Goal: Information Seeking & Learning: Find specific fact

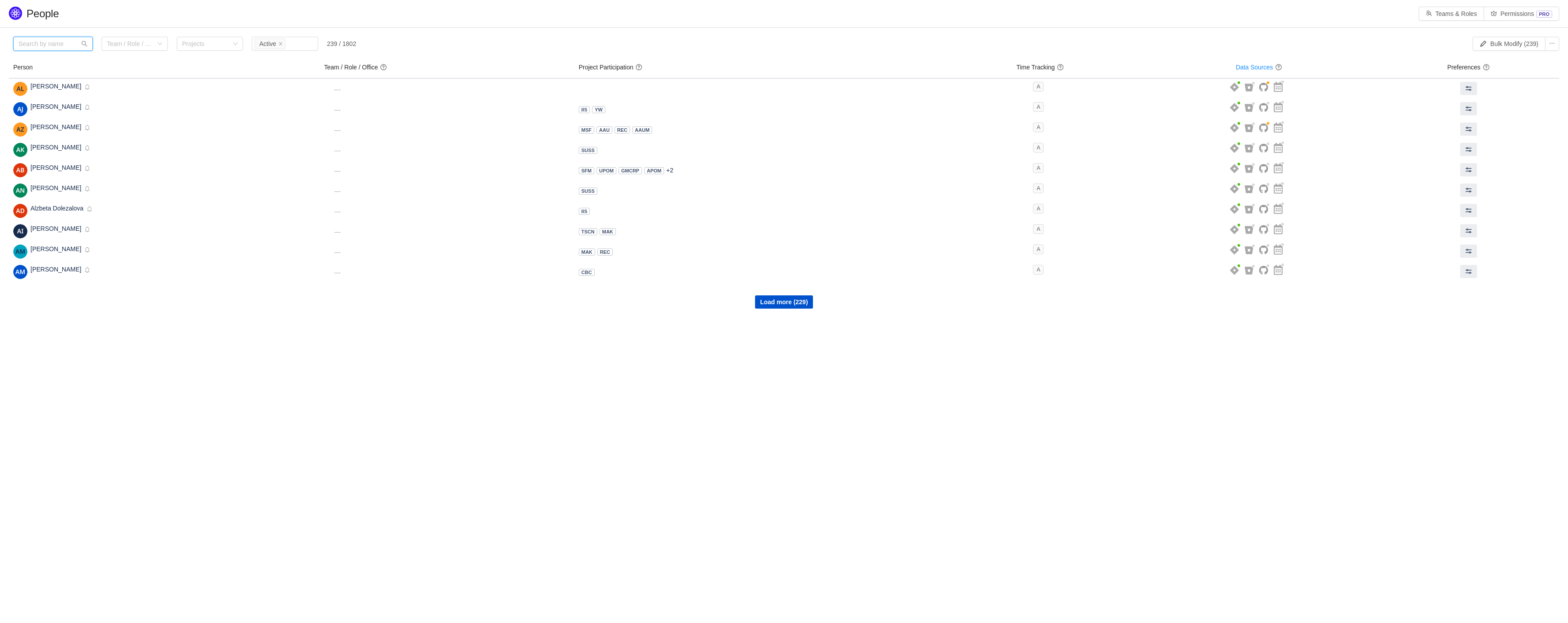
click at [44, 47] on input "text" at bounding box center [53, 43] width 79 height 14
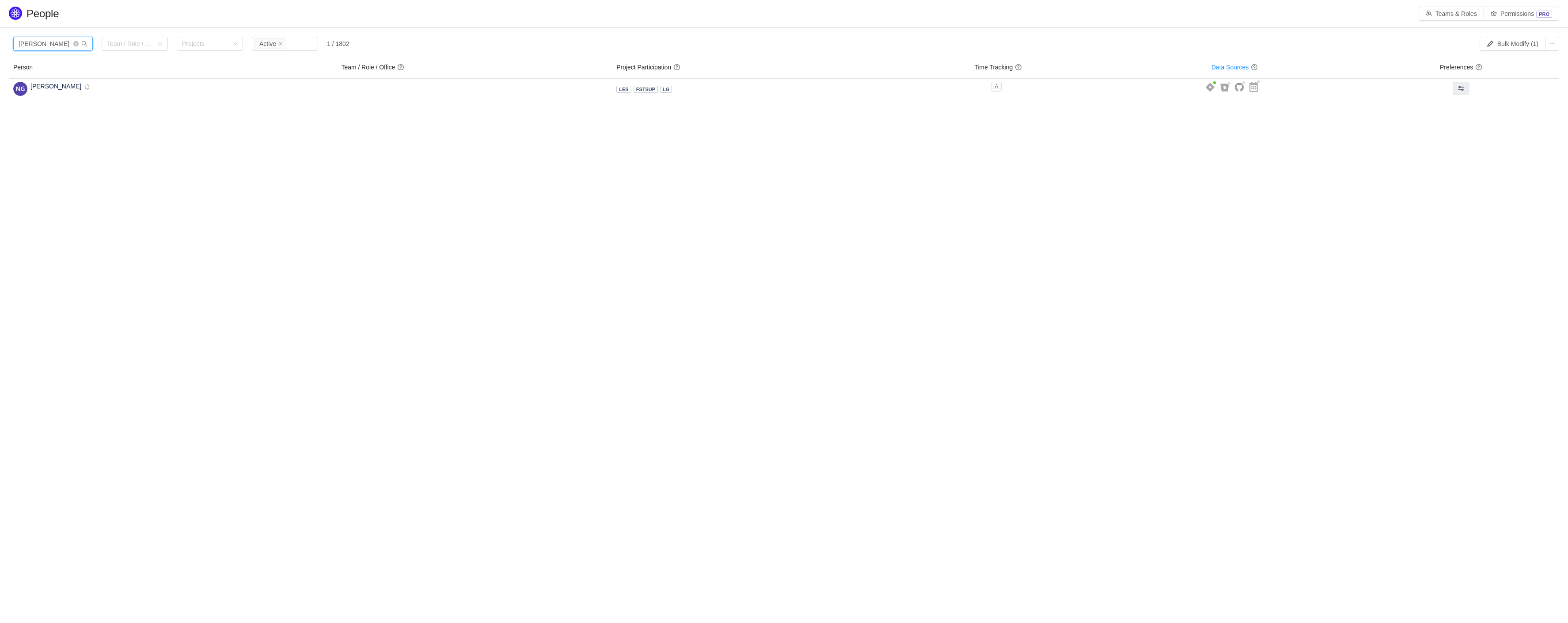
type input "[PERSON_NAME]"
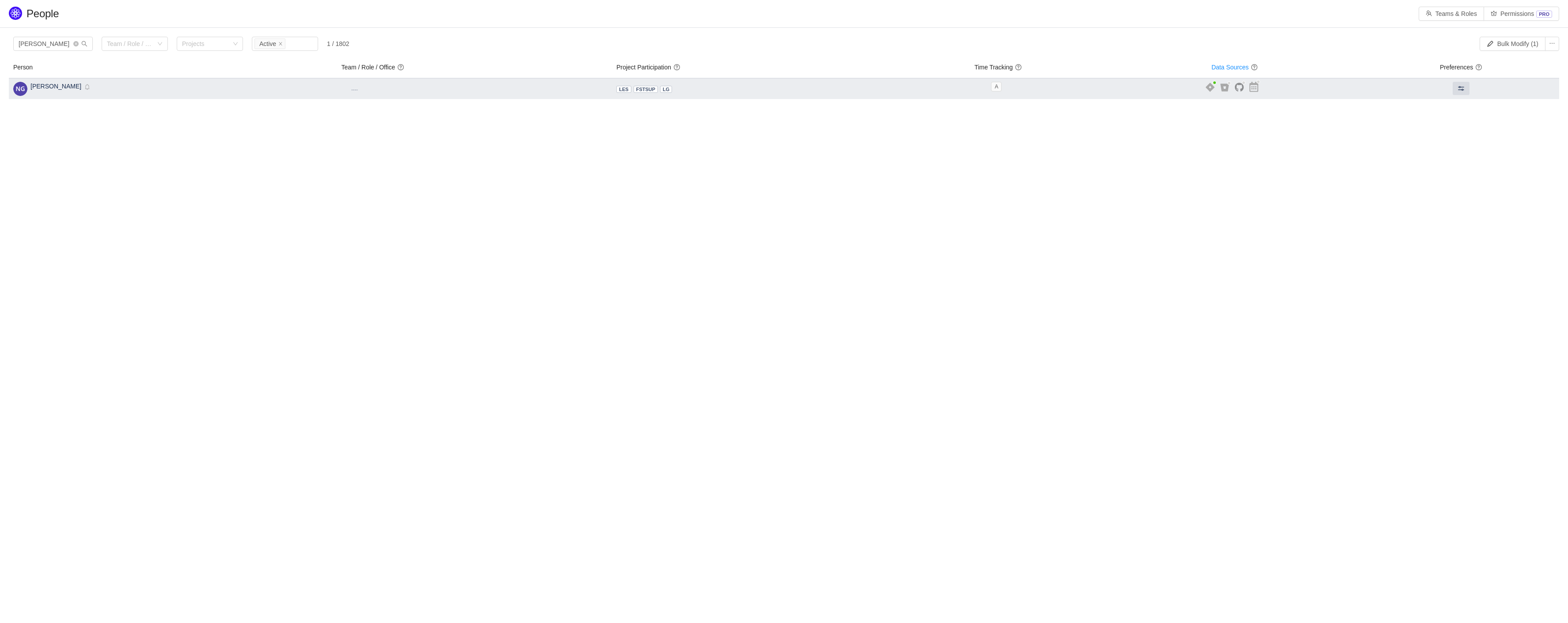
click at [56, 86] on span "[PERSON_NAME]" at bounding box center [56, 86] width 51 height 7
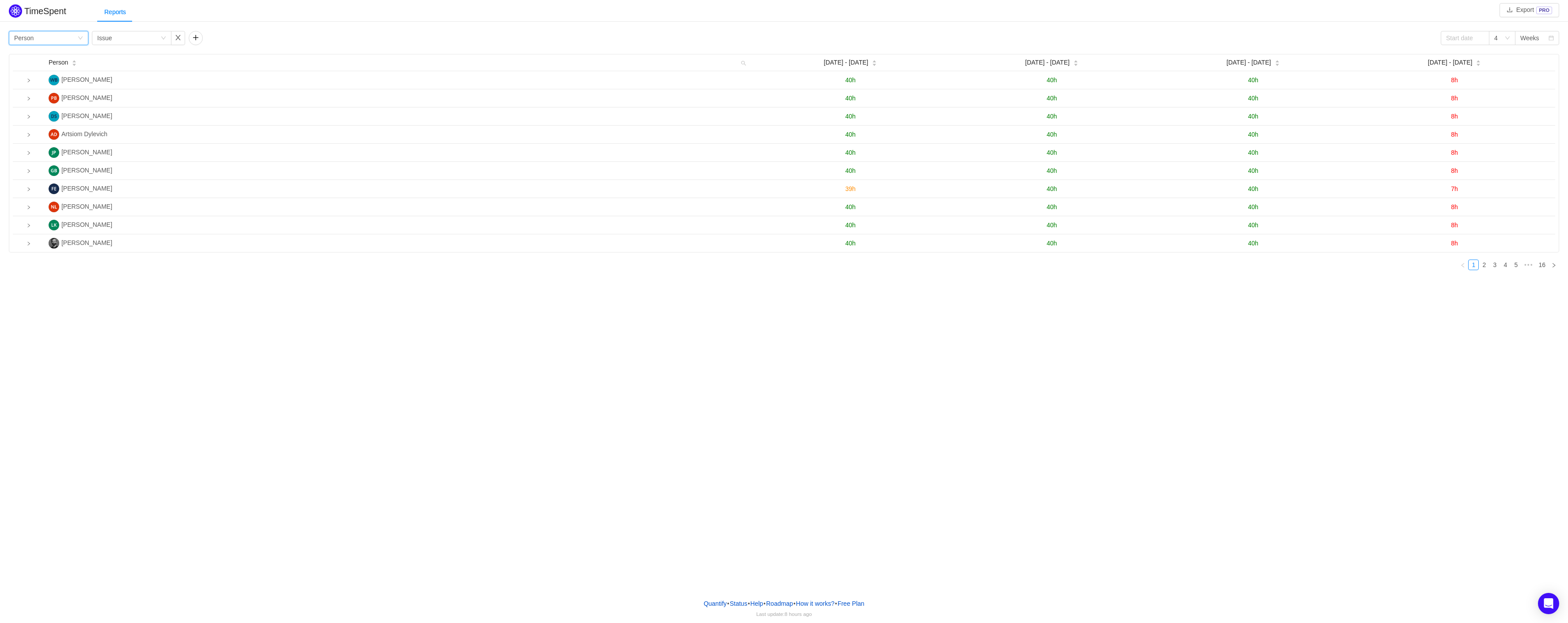
click at [59, 36] on div "Group by Person" at bounding box center [45, 38] width 63 height 14
click at [355, 14] on div "Reports" at bounding box center [832, 12] width 1470 height 20
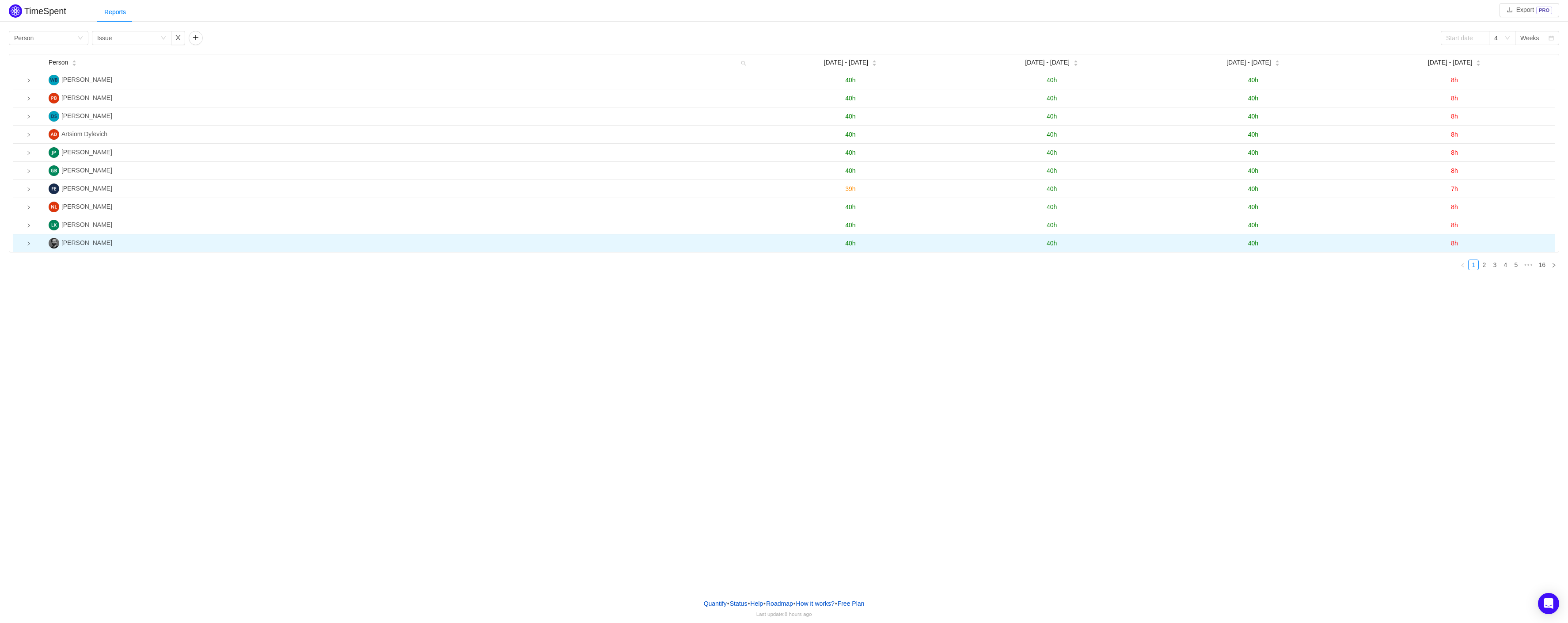
click at [27, 245] on icon "icon: right" at bounding box center [28, 243] width 5 height 5
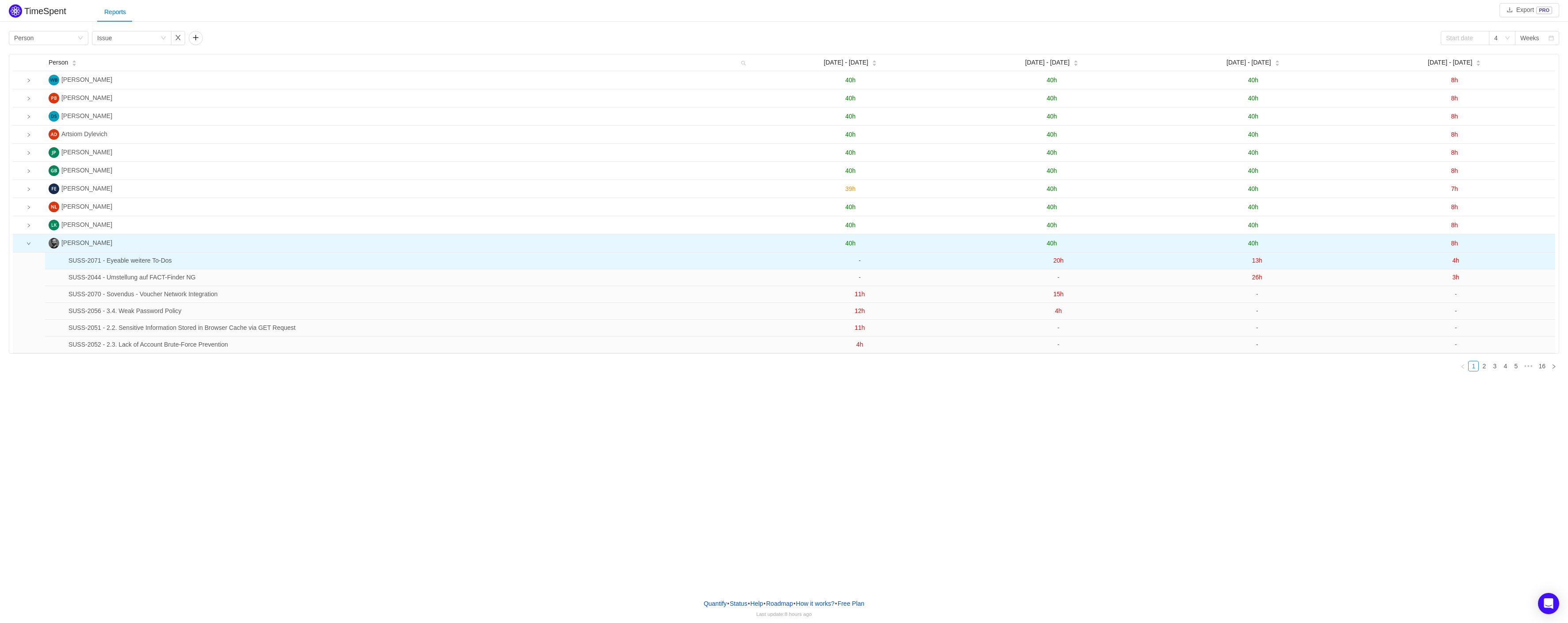
click at [1054, 264] on span "20h" at bounding box center [1058, 260] width 11 height 7
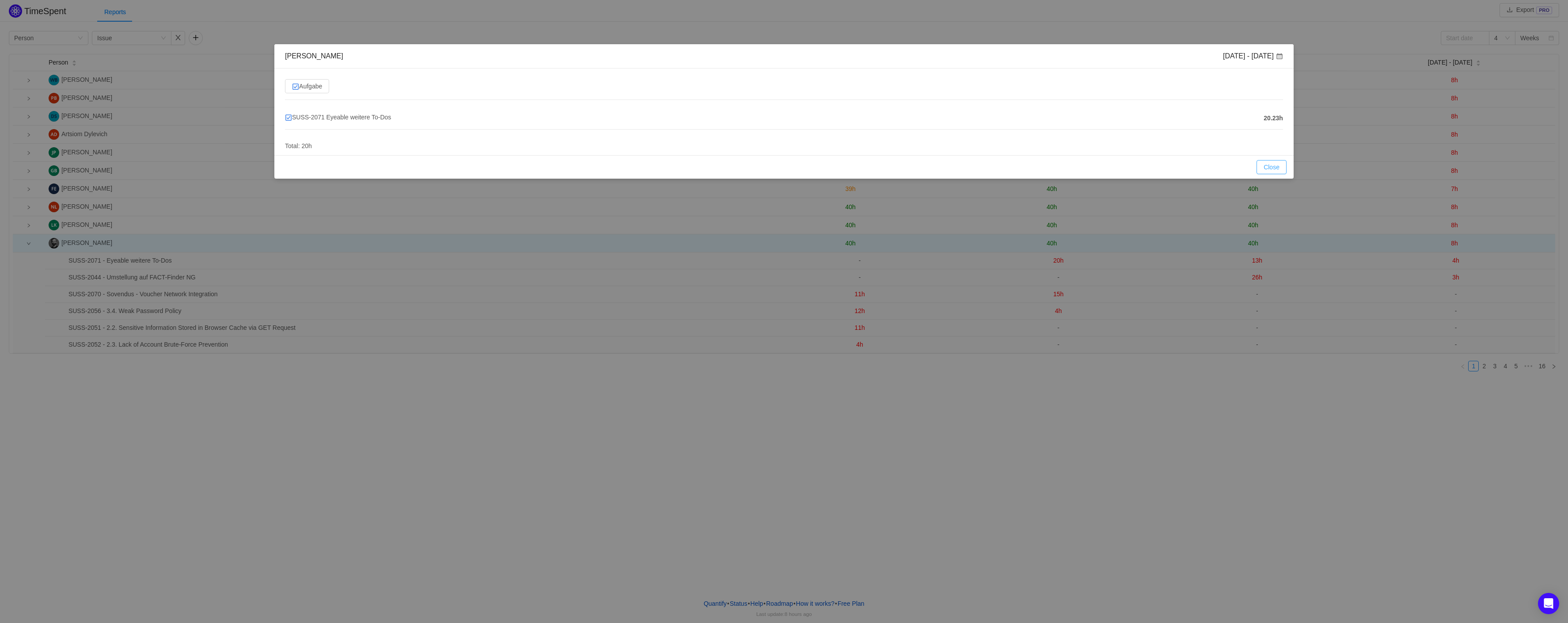
click at [1276, 167] on button "Close" at bounding box center [1271, 167] width 30 height 14
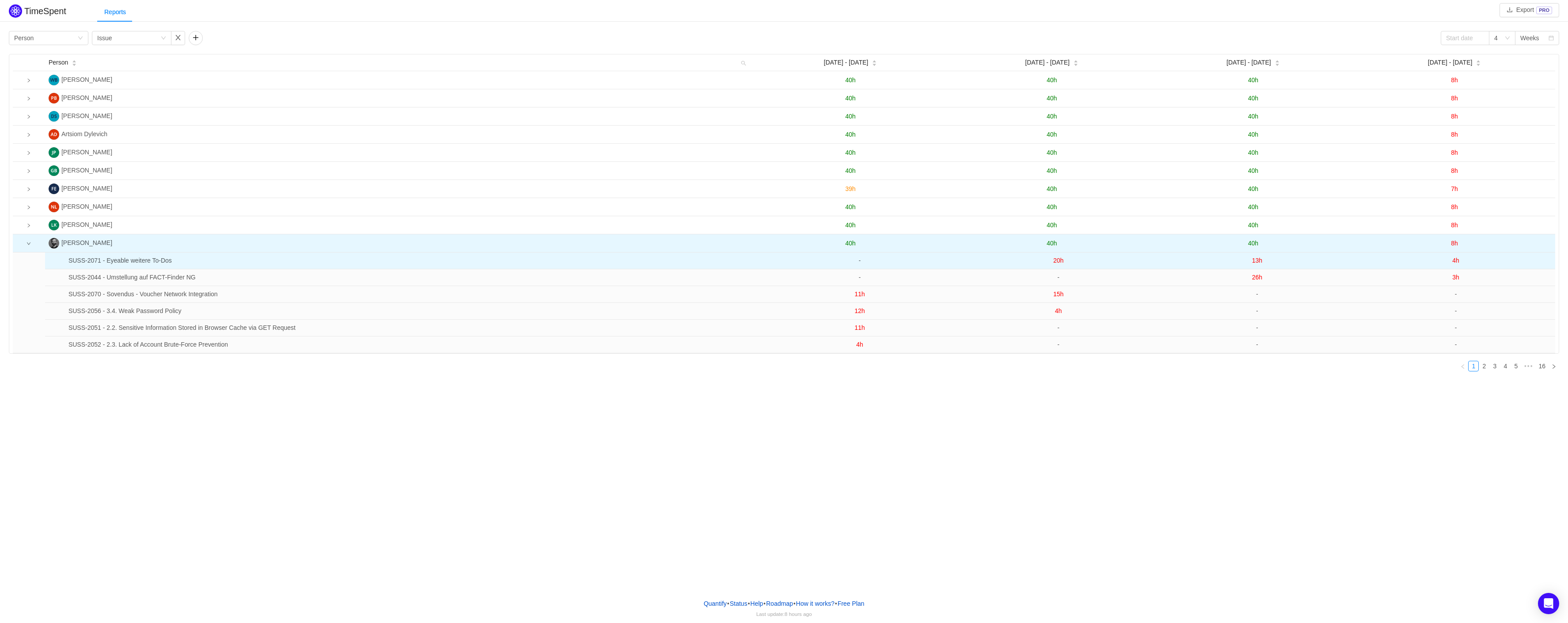
click at [1043, 264] on td "20h" at bounding box center [1058, 260] width 199 height 16
click at [1053, 264] on span "20h" at bounding box center [1058, 260] width 11 height 7
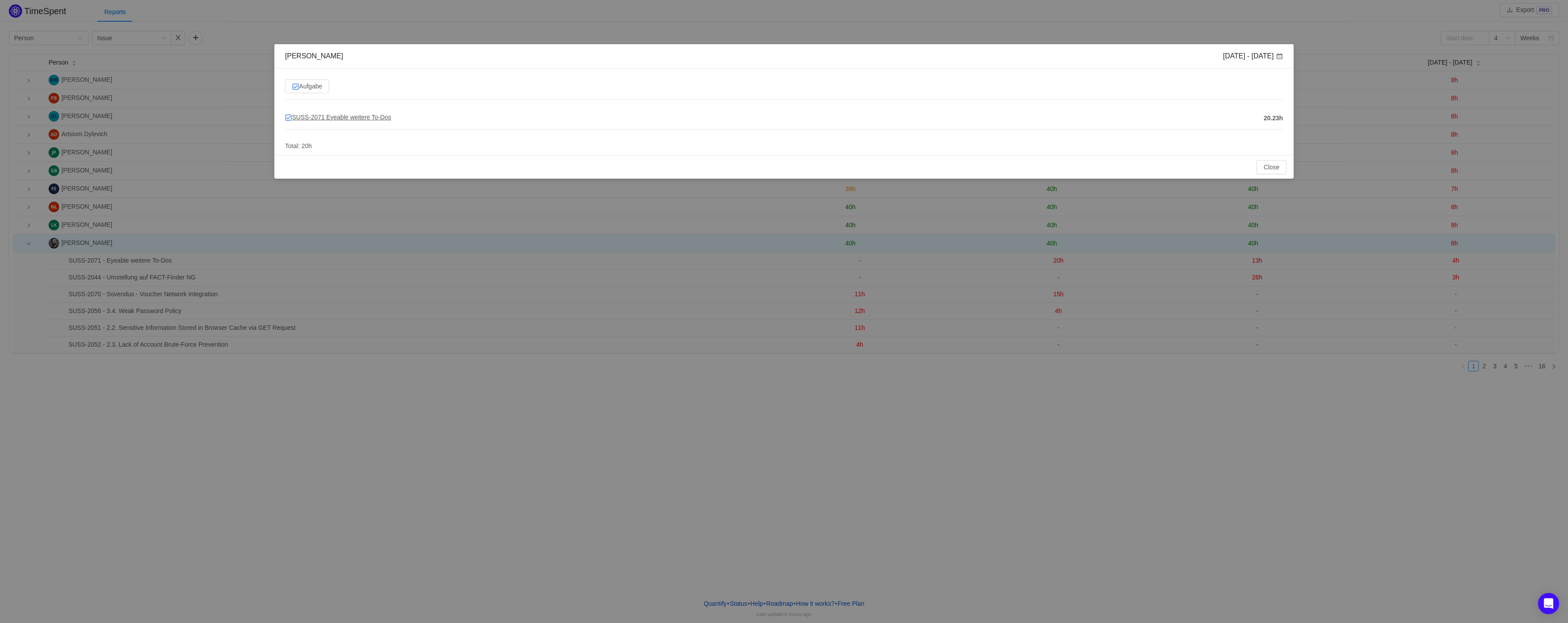
click at [343, 121] on span "SUSS-2071 Eyeable weitere To-Dos" at bounding box center [338, 117] width 106 height 7
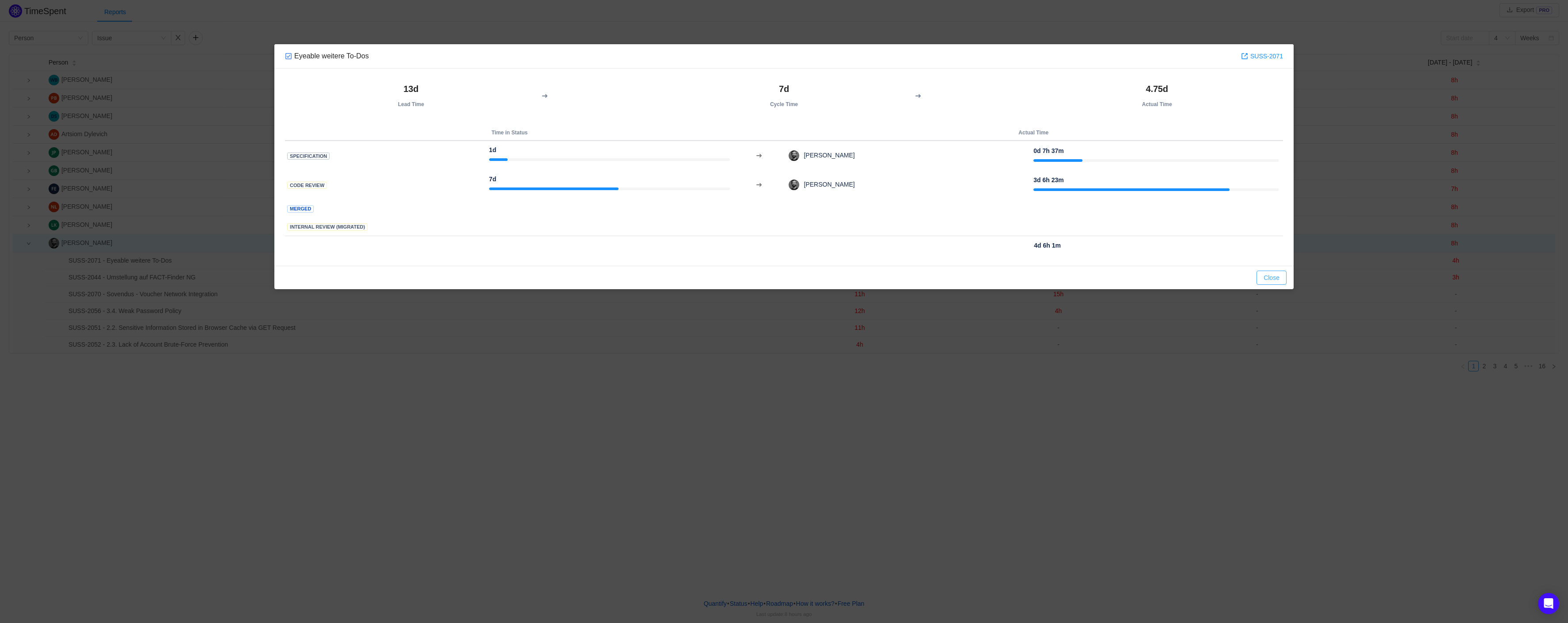
click at [1269, 281] on button "Close" at bounding box center [1271, 277] width 30 height 14
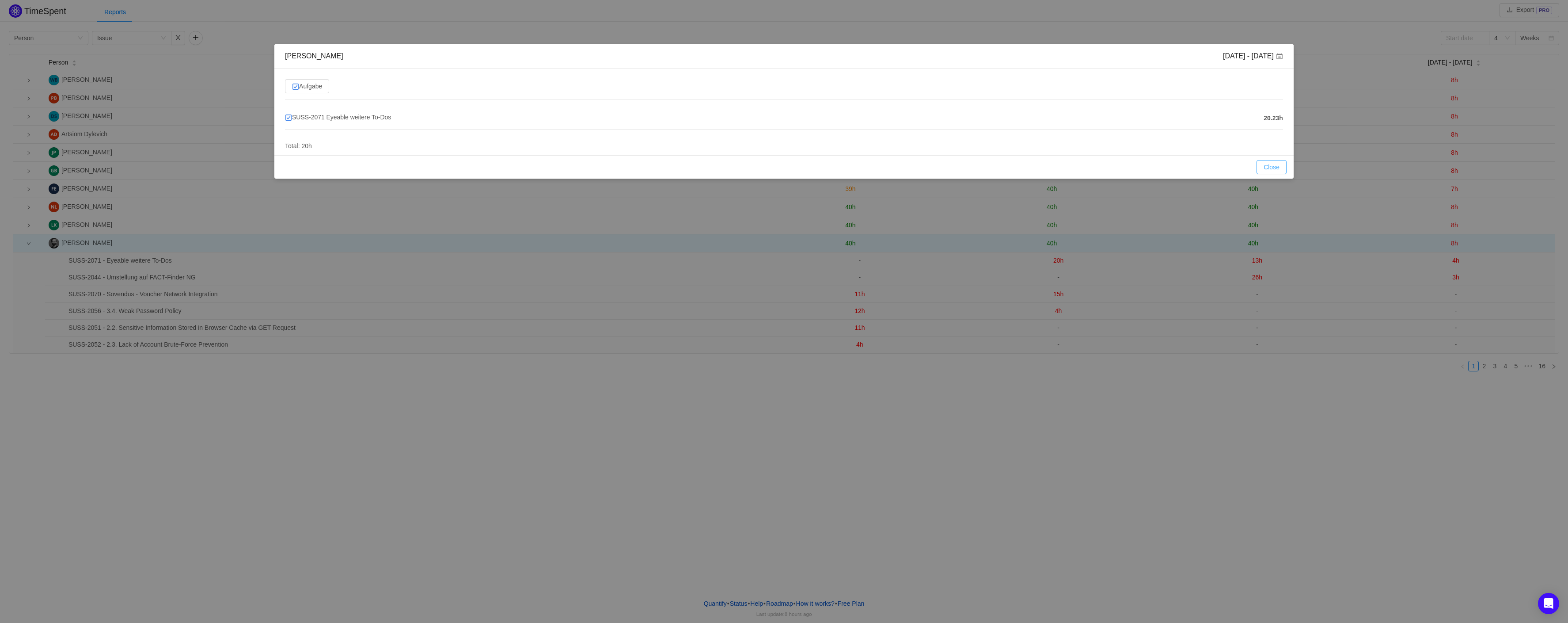
click at [1264, 166] on button "Close" at bounding box center [1271, 167] width 30 height 14
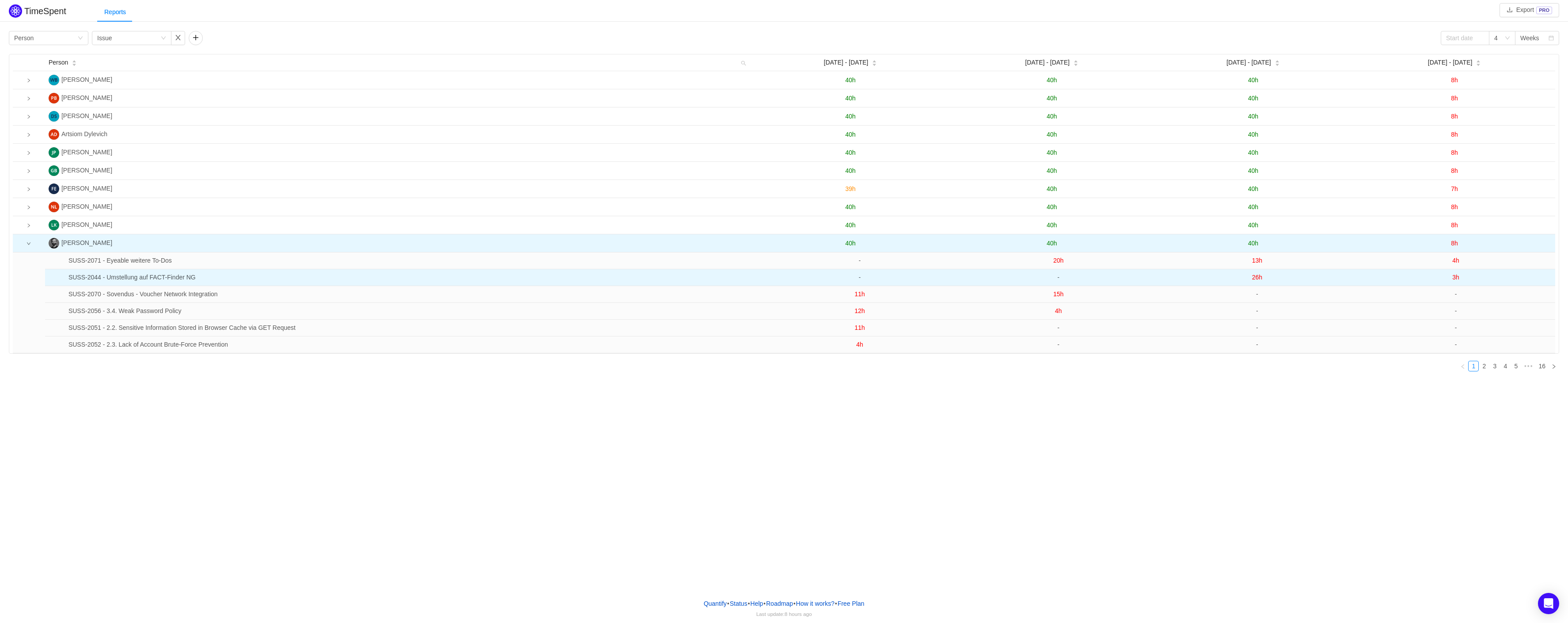
click at [1255, 281] on span "26h" at bounding box center [1257, 276] width 11 height 7
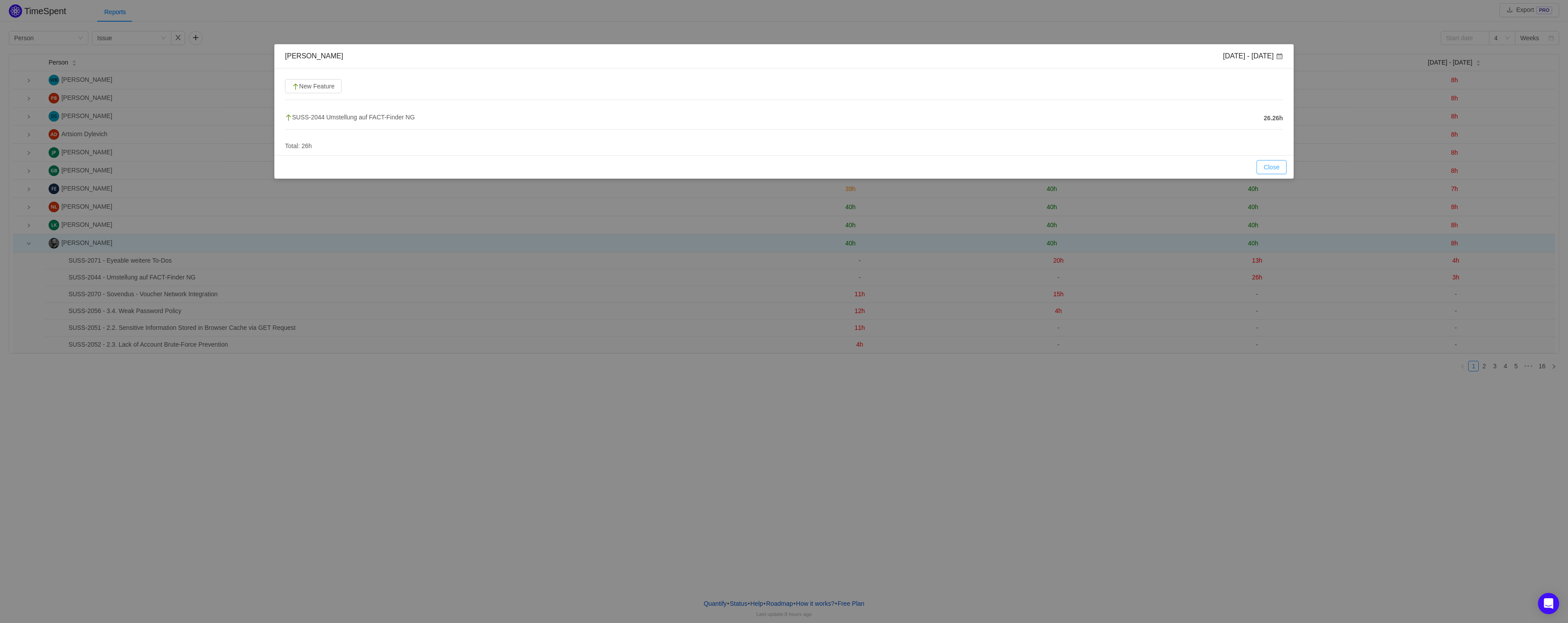
click at [1273, 167] on button "Close" at bounding box center [1271, 167] width 30 height 14
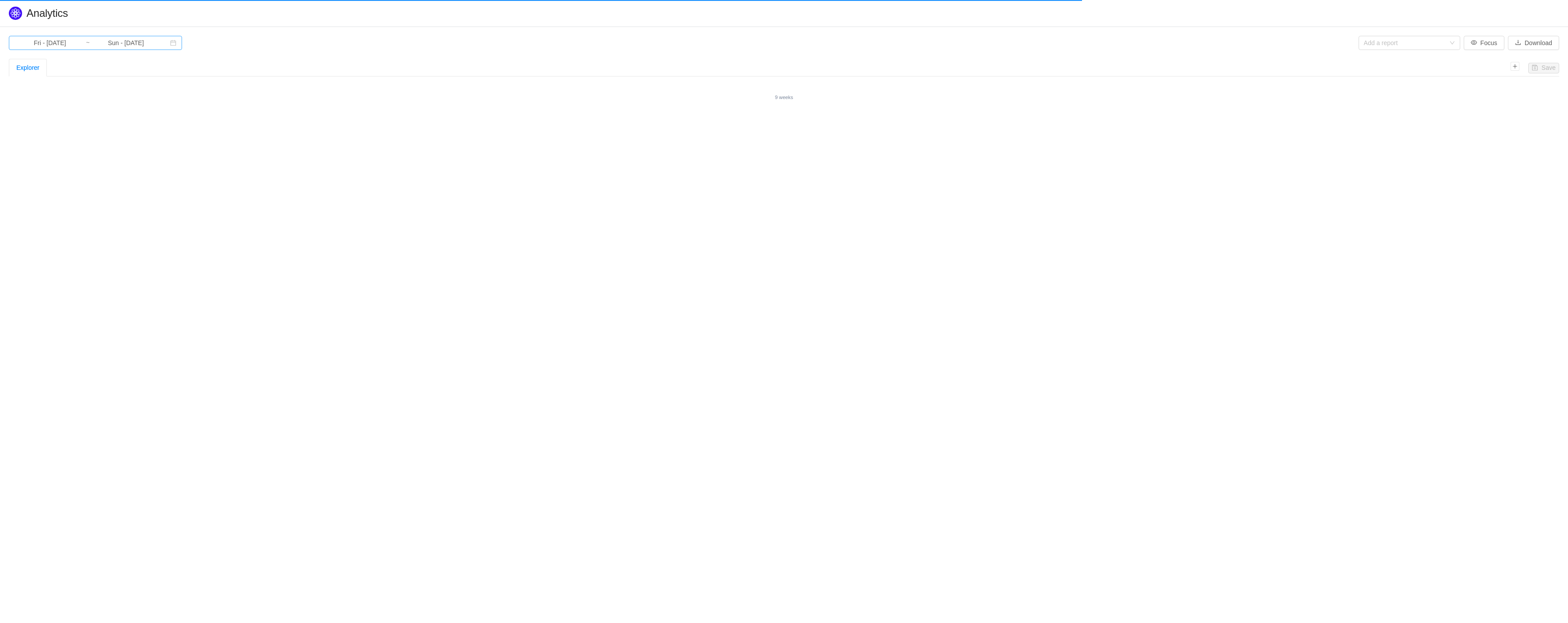
click at [70, 41] on input "Fri - [DATE]" at bounding box center [50, 42] width 71 height 10
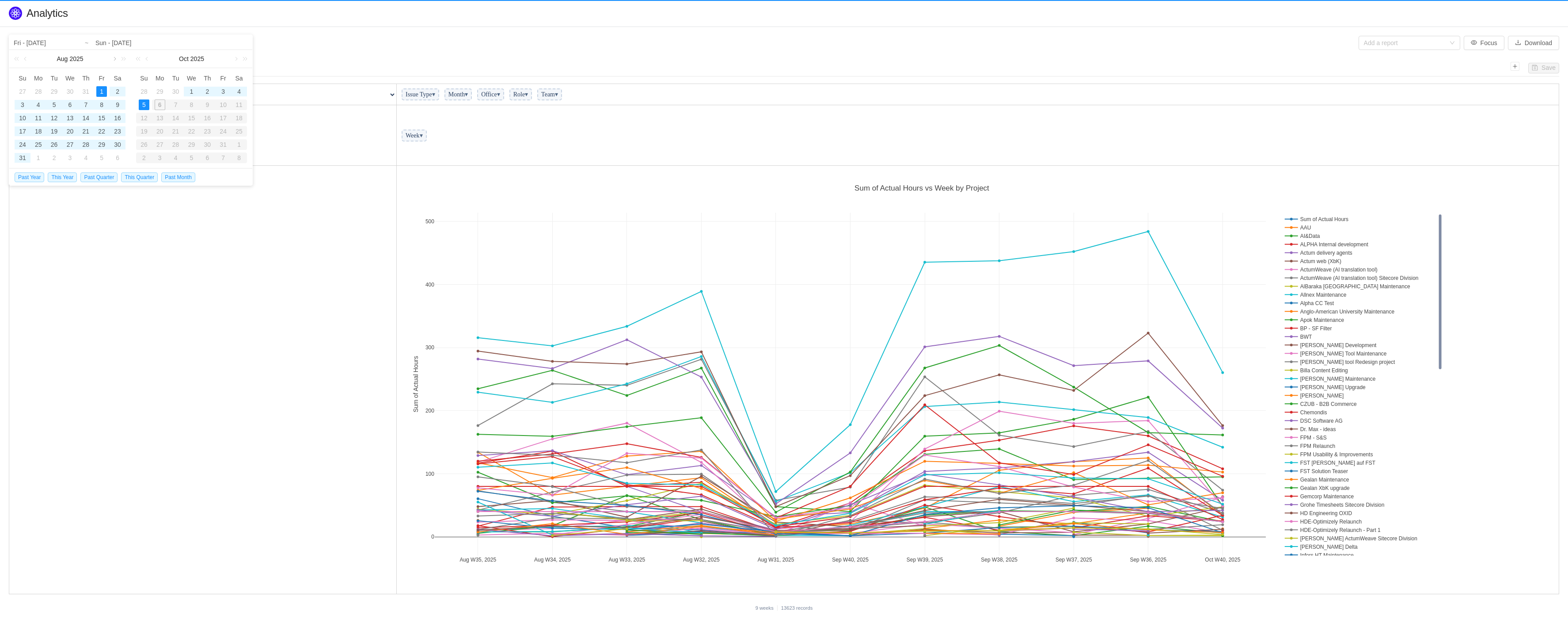
scroll to position [423, 1157]
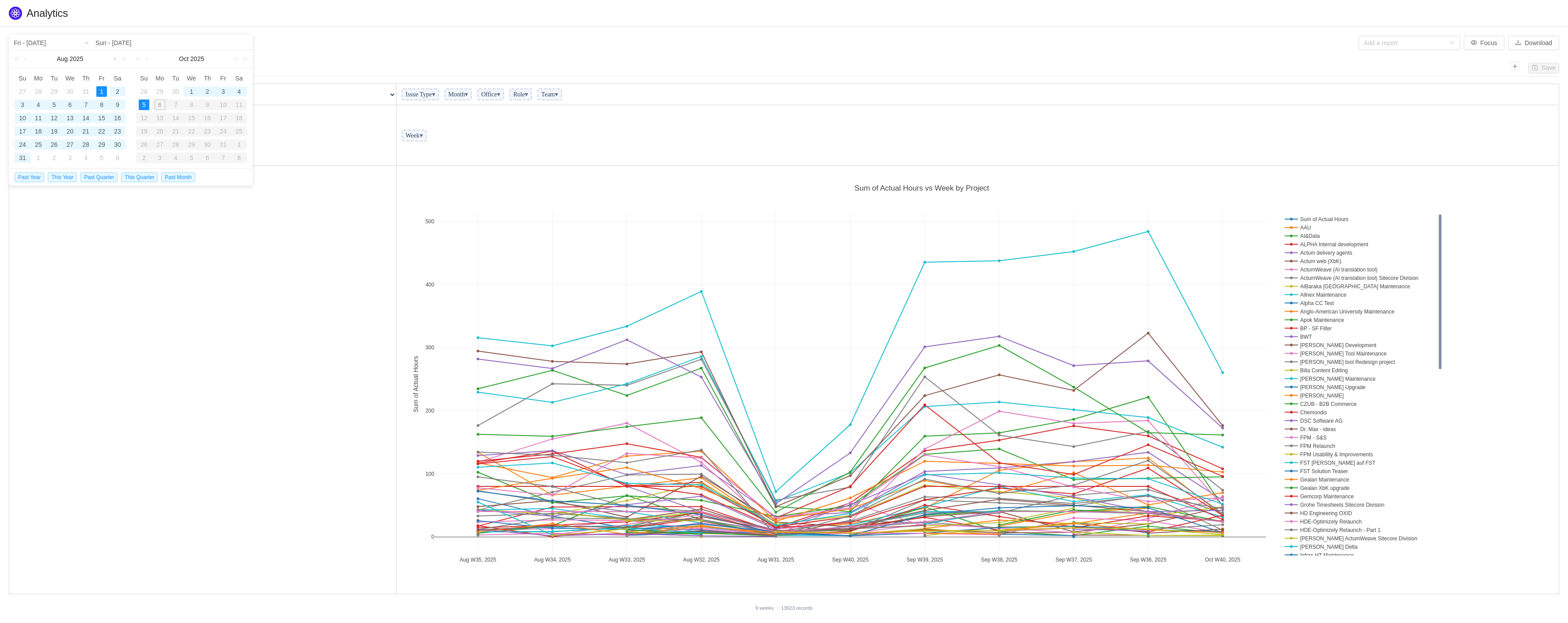
click at [115, 59] on link at bounding box center [114, 59] width 8 height 17
click at [39, 89] on div "1" at bounding box center [38, 91] width 11 height 11
click at [144, 105] on div "5" at bounding box center [144, 104] width 11 height 11
type input "Mon - [DATE]"
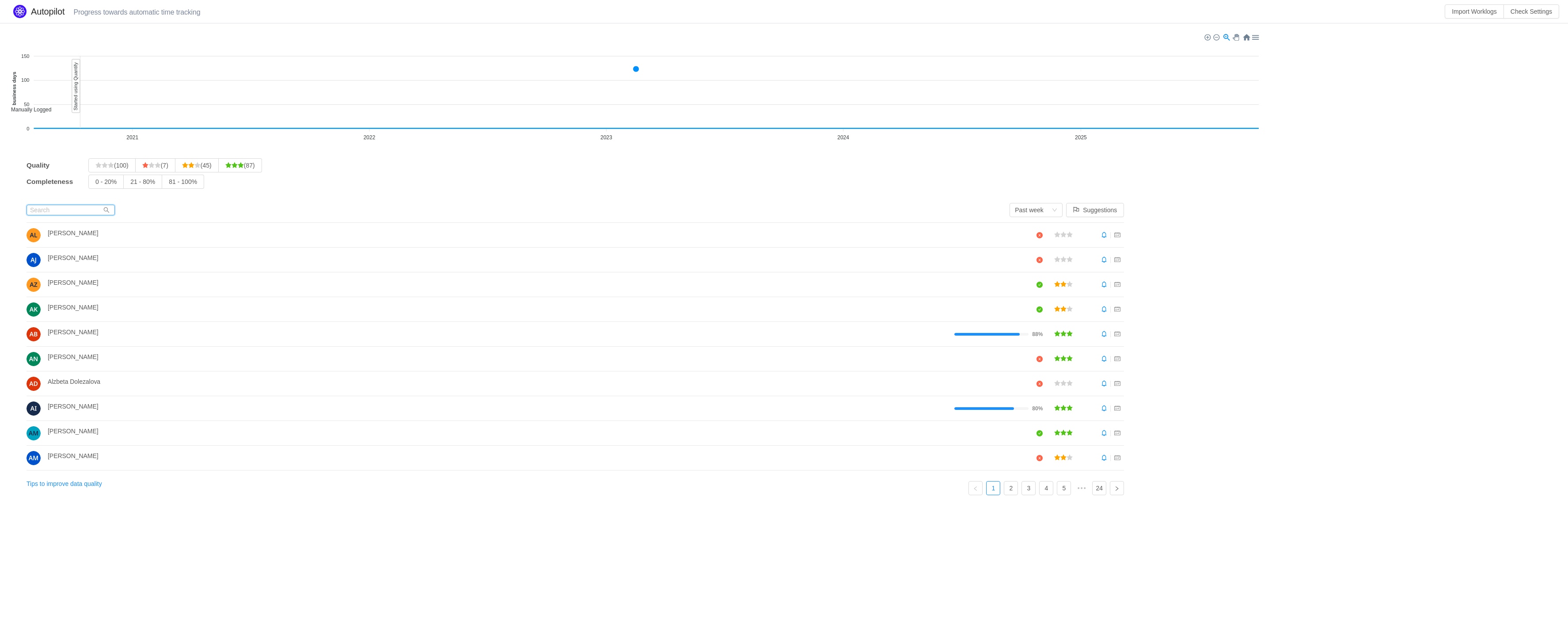
click at [65, 208] on input "text" at bounding box center [70, 210] width 89 height 11
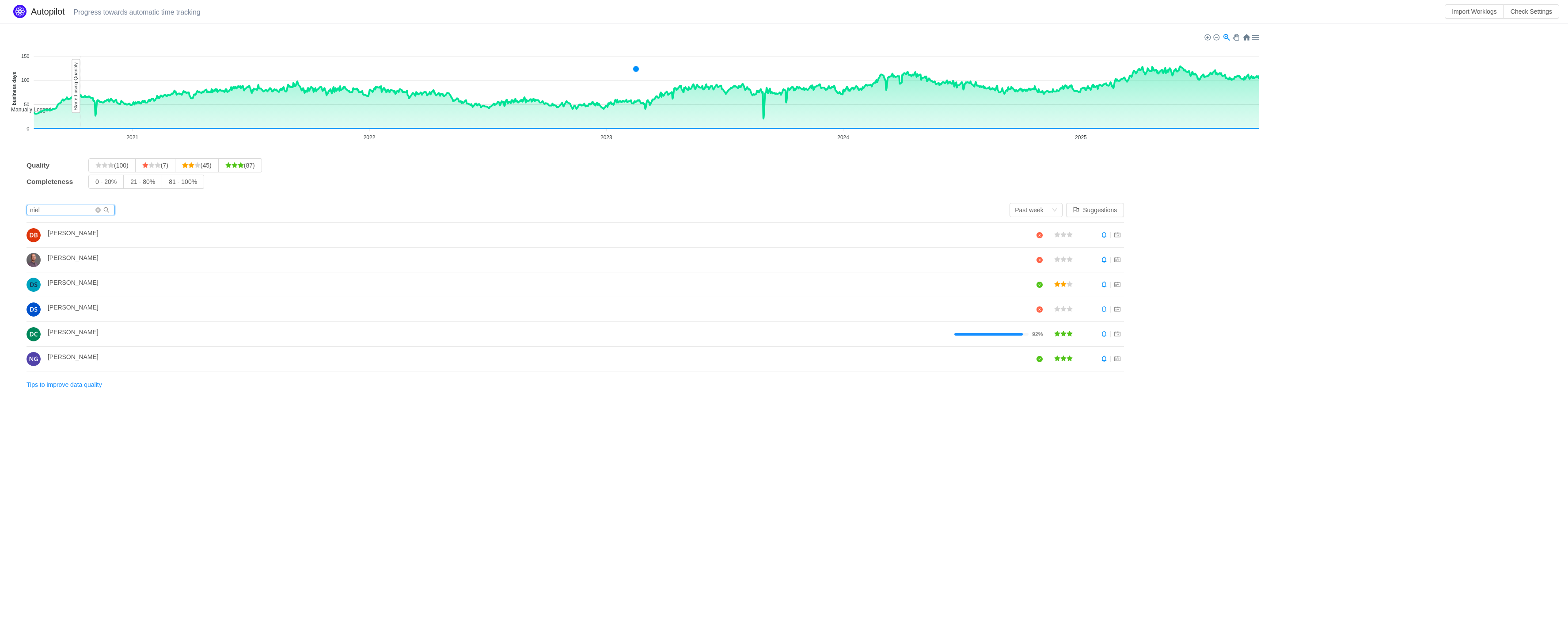
type input "niel"
click at [902, 355] on h4 "Niels Grieger" at bounding box center [542, 356] width 989 height 10
click at [1323, 156] on section "Manually Logged Automatically Captured 150 150 100 100 50 50 0 0 business days …" at bounding box center [784, 213] width 1568 height 381
click at [66, 186] on span "Automatically Captured" at bounding box center [36, 189] width 62 height 6
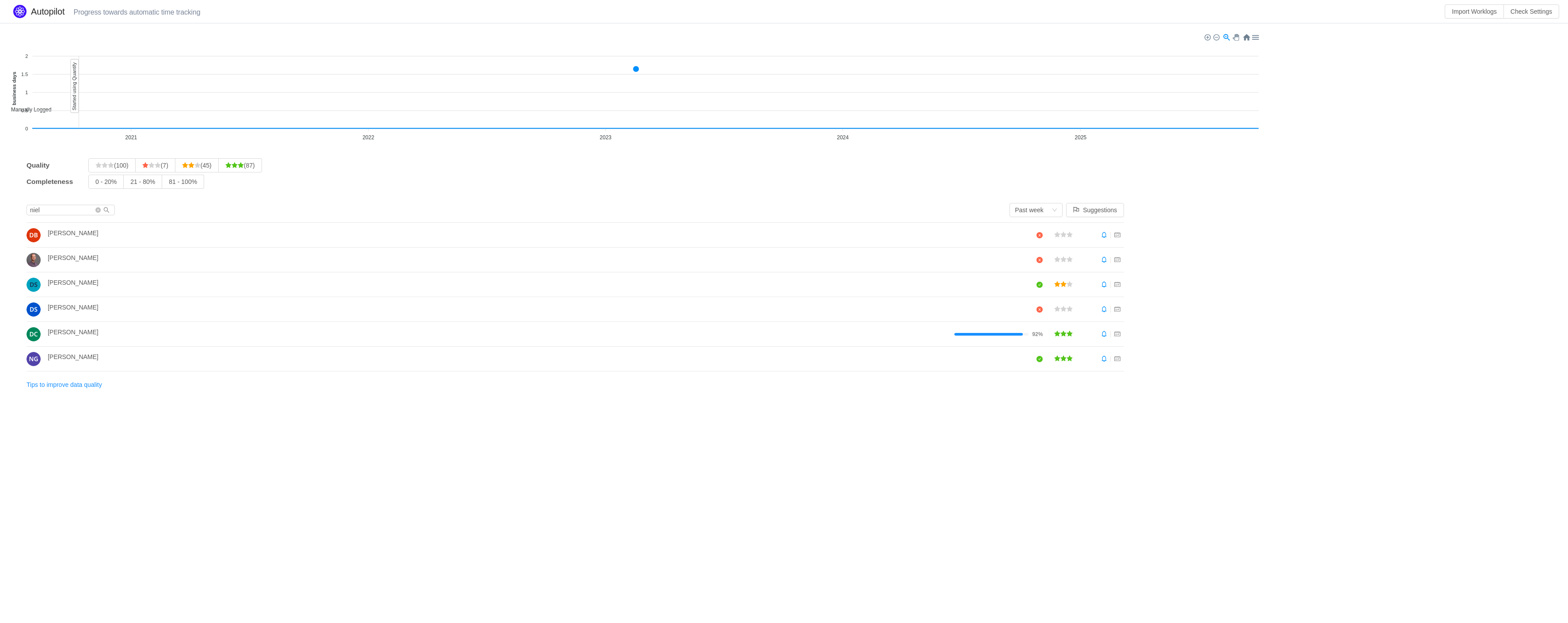
click at [47, 106] on span "Manually Logged" at bounding box center [28, 109] width 47 height 6
click at [1056, 359] on icon "icon: star" at bounding box center [1057, 358] width 6 height 6
click at [1118, 359] on icon "icon: schedule" at bounding box center [1117, 358] width 6 height 5
drag, startPoint x: 69, startPoint y: 356, endPoint x: 63, endPoint y: 358, distance: 6.3
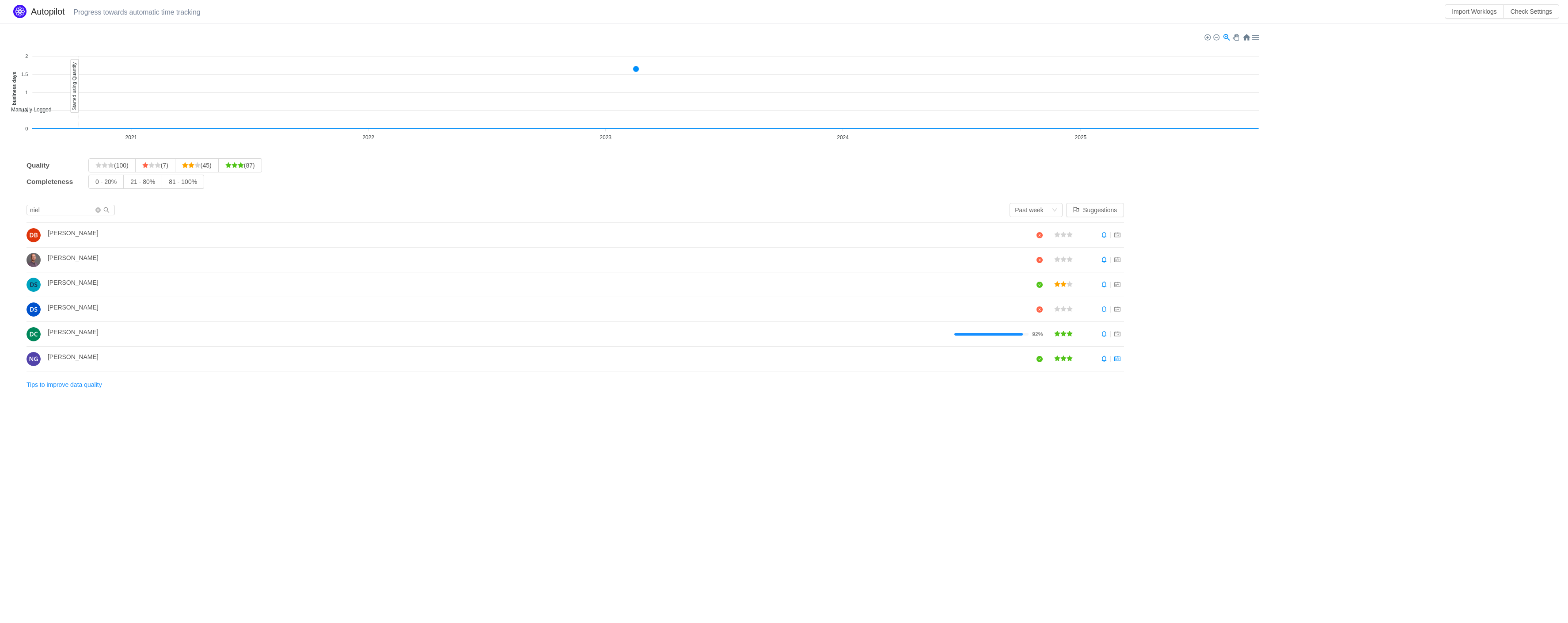
click at [63, 358] on span "Niels Grieger" at bounding box center [72, 356] width 51 height 7
click at [34, 359] on img at bounding box center [33, 358] width 14 height 14
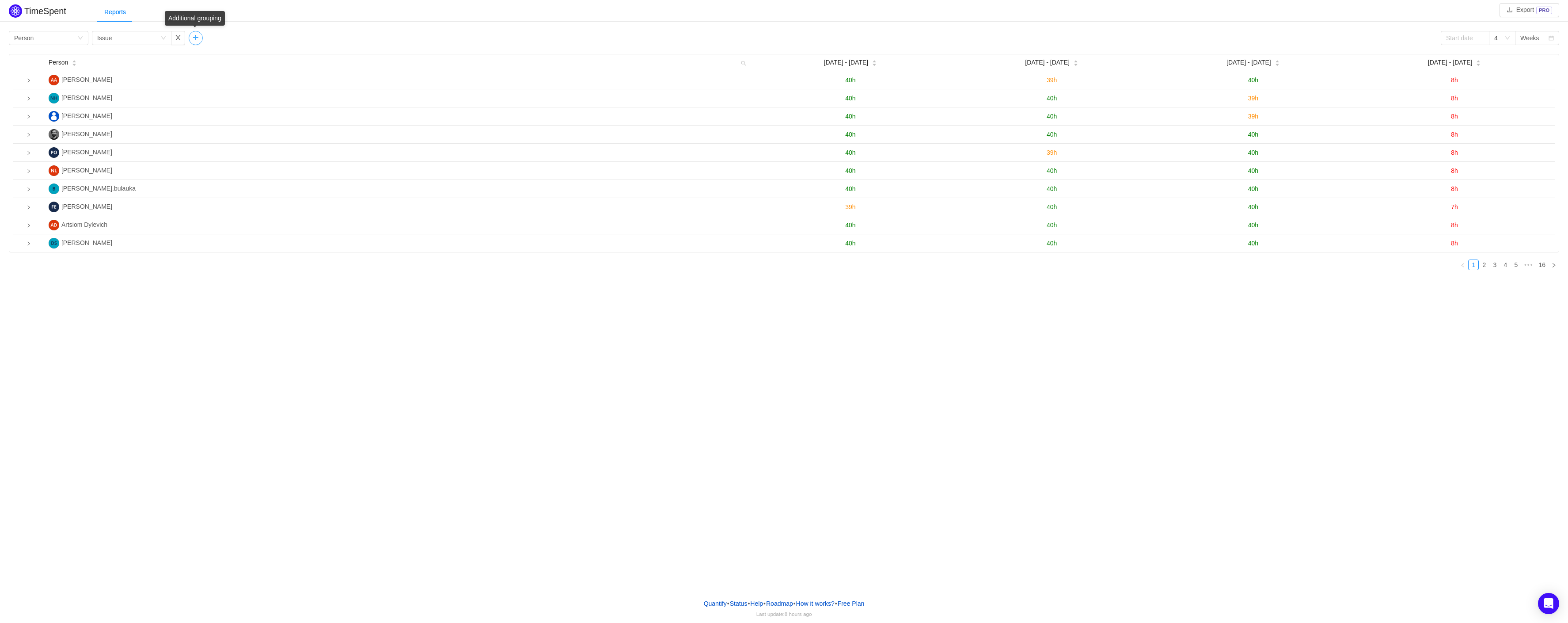
click at [198, 36] on button "button" at bounding box center [195, 38] width 14 height 14
click at [265, 36] on div "Group by" at bounding box center [228, 38] width 79 height 14
click at [238, 71] on li "Team" at bounding box center [228, 70] width 79 height 14
click at [374, 26] on div "TimeSpent Export PRO Reports Group by Person Group by Issue Group by Team 4 Wee…" at bounding box center [784, 139] width 1568 height 275
click at [75, 39] on div "Group by Person" at bounding box center [45, 38] width 63 height 14
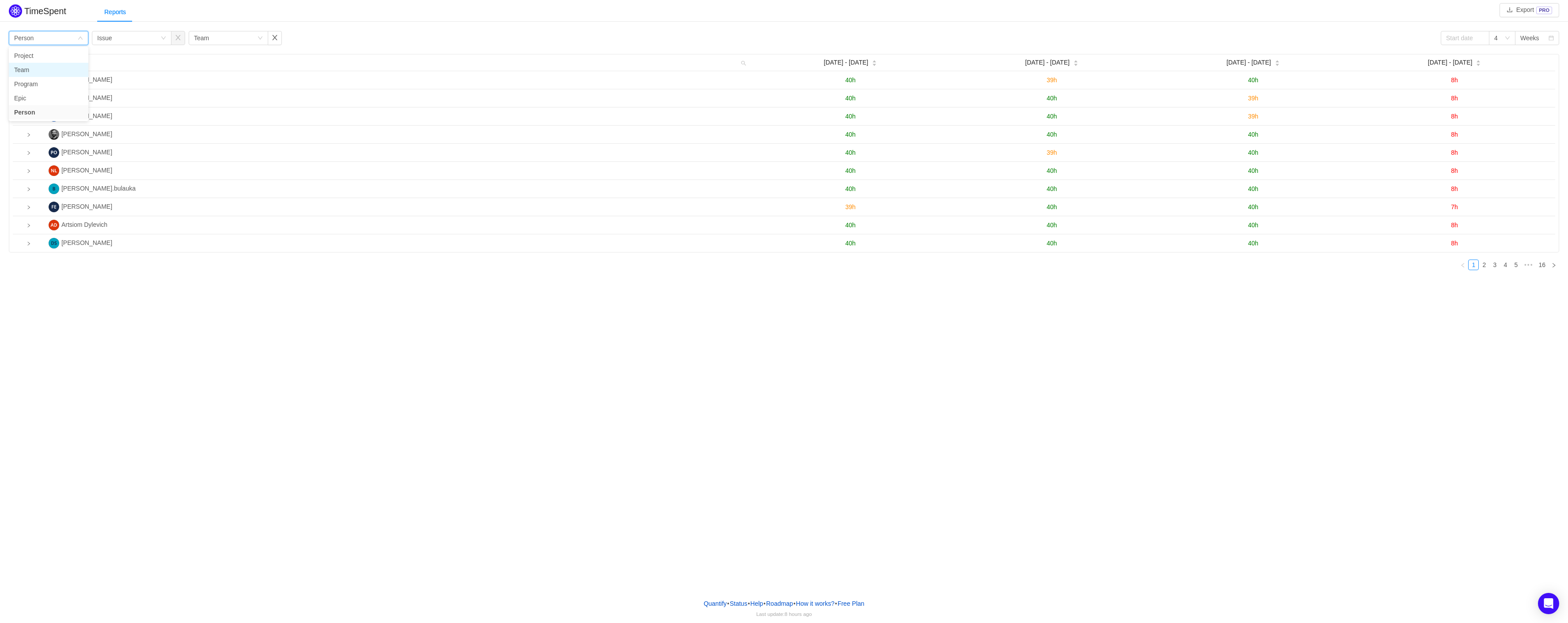
click at [33, 72] on li "Team" at bounding box center [48, 70] width 79 height 14
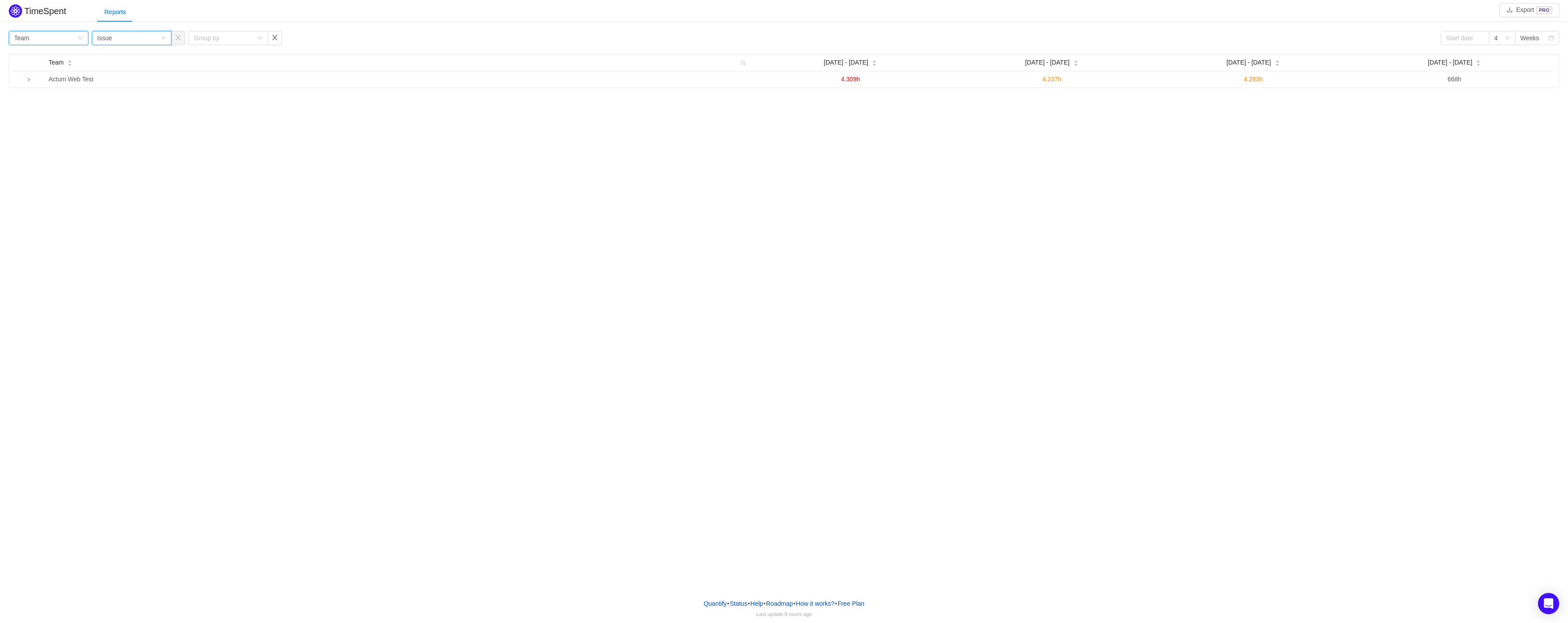
click at [166, 39] on div "Group by Issue" at bounding box center [131, 38] width 79 height 14
click at [121, 117] on li "Person" at bounding box center [131, 112] width 79 height 14
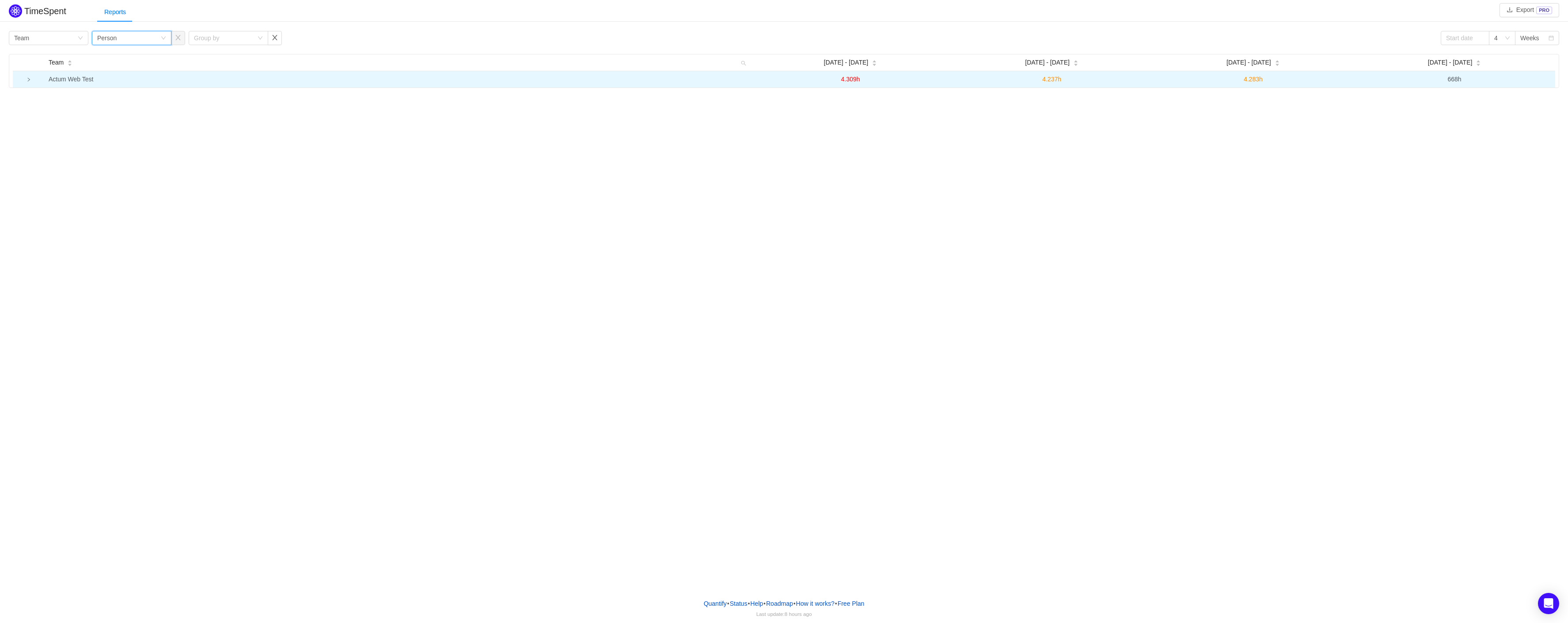
click at [29, 81] on icon "icon: right" at bounding box center [28, 79] width 5 height 5
click at [73, 37] on div "Group by Team" at bounding box center [45, 38] width 63 height 14
click at [32, 111] on li "Person" at bounding box center [48, 112] width 79 height 14
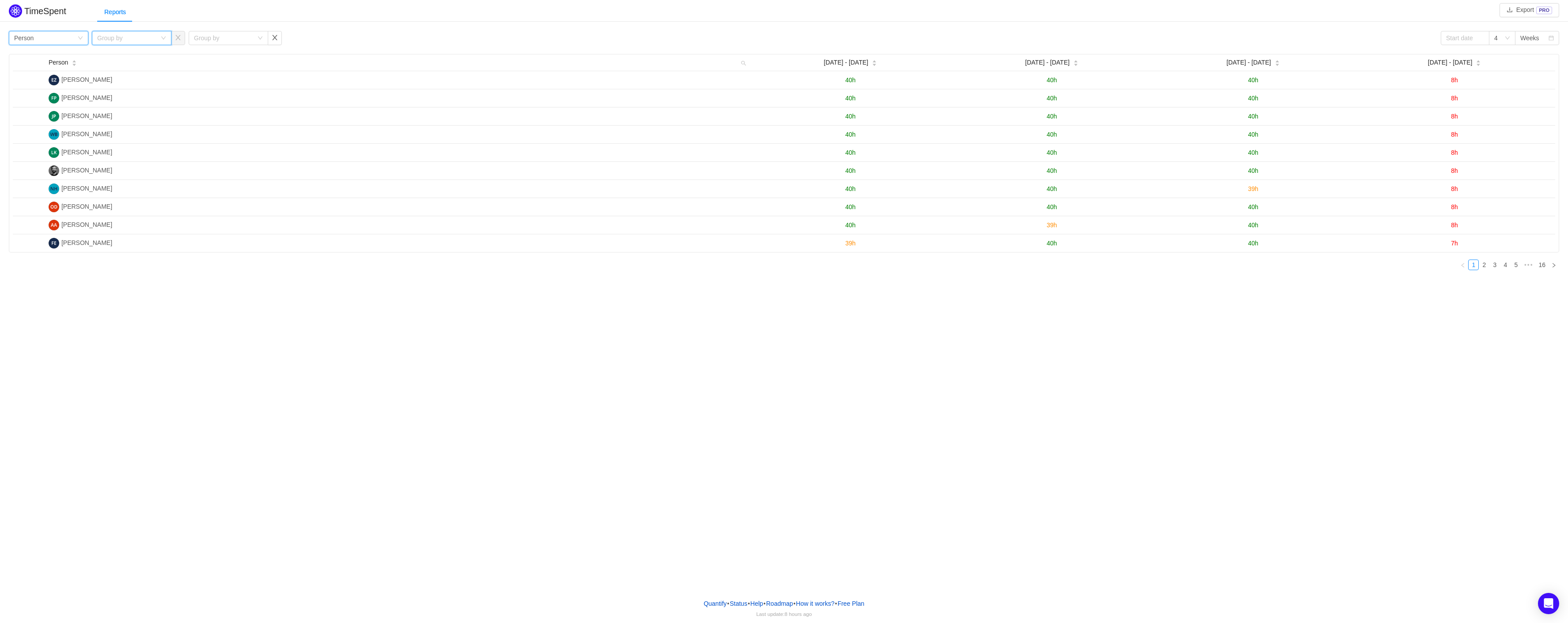
click at [156, 38] on div "Group by" at bounding box center [128, 38] width 63 height 14
click at [125, 112] on li "Epic" at bounding box center [131, 112] width 79 height 14
click at [264, 39] on div "Group by" at bounding box center [228, 38] width 79 height 14
click at [243, 60] on li "Issue" at bounding box center [228, 55] width 79 height 14
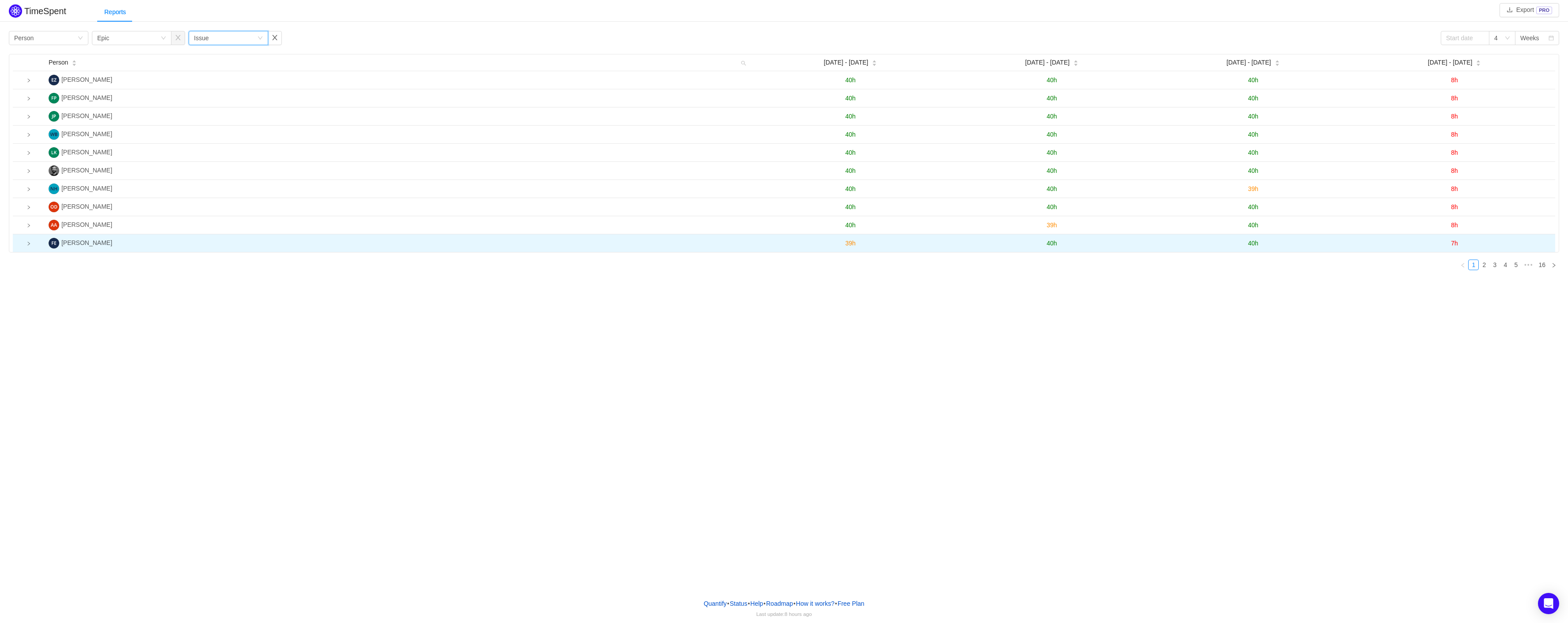
click at [27, 245] on icon "icon: right" at bounding box center [28, 243] width 5 height 5
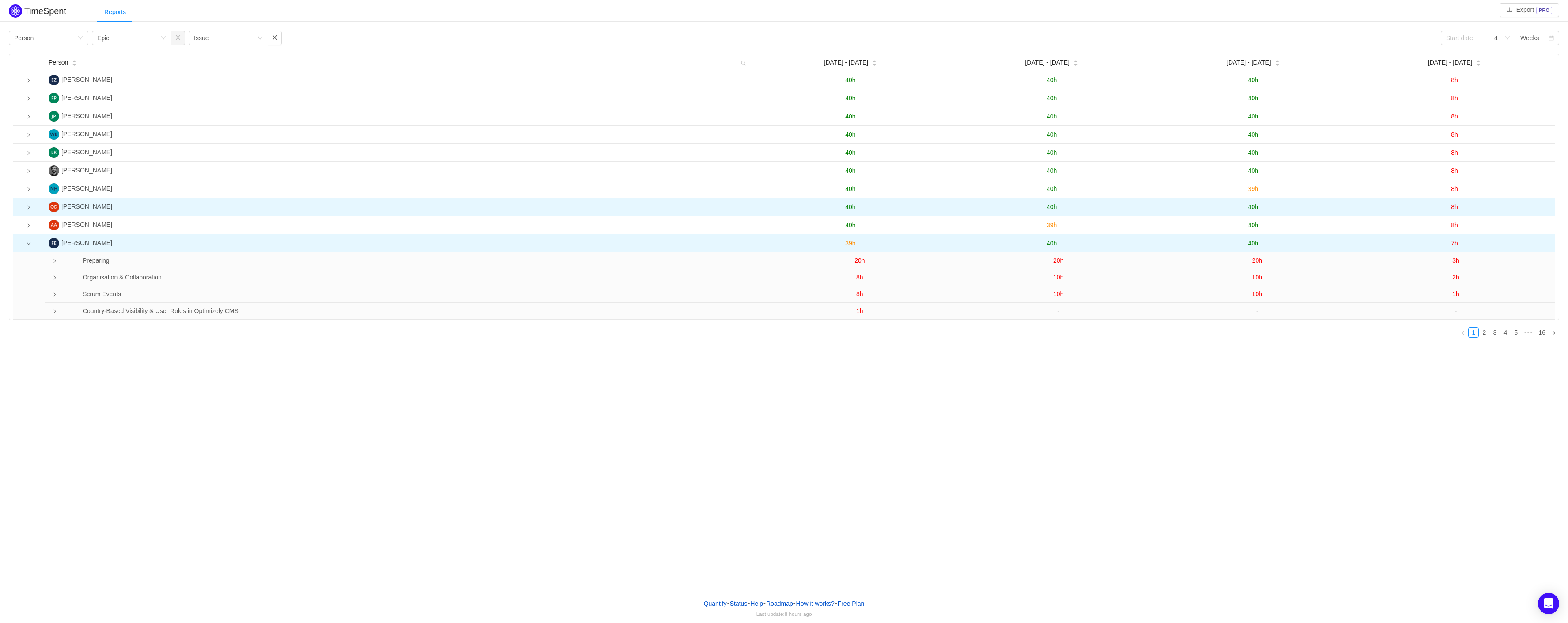
click at [26, 211] on td at bounding box center [28, 207] width 32 height 18
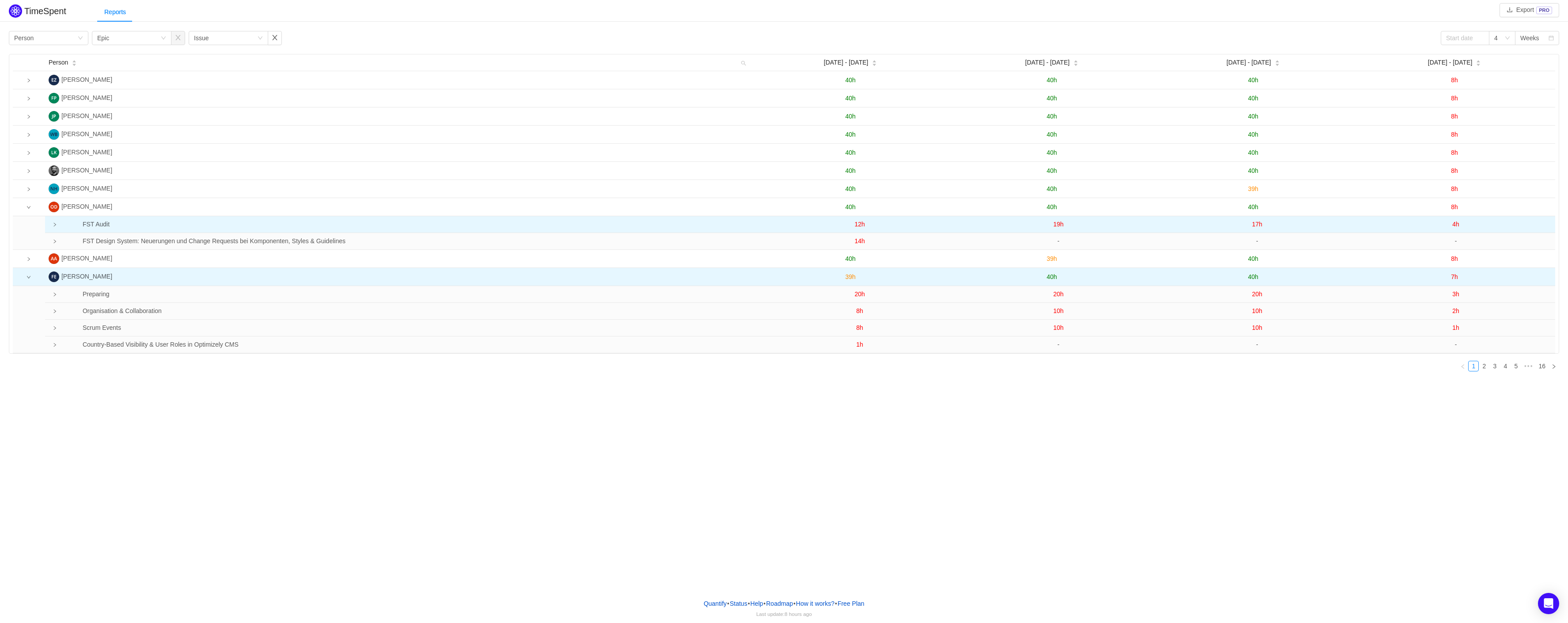
click at [52, 227] on tr "FST Audit 12h 19h 17h 4h" at bounding box center [800, 224] width 1510 height 16
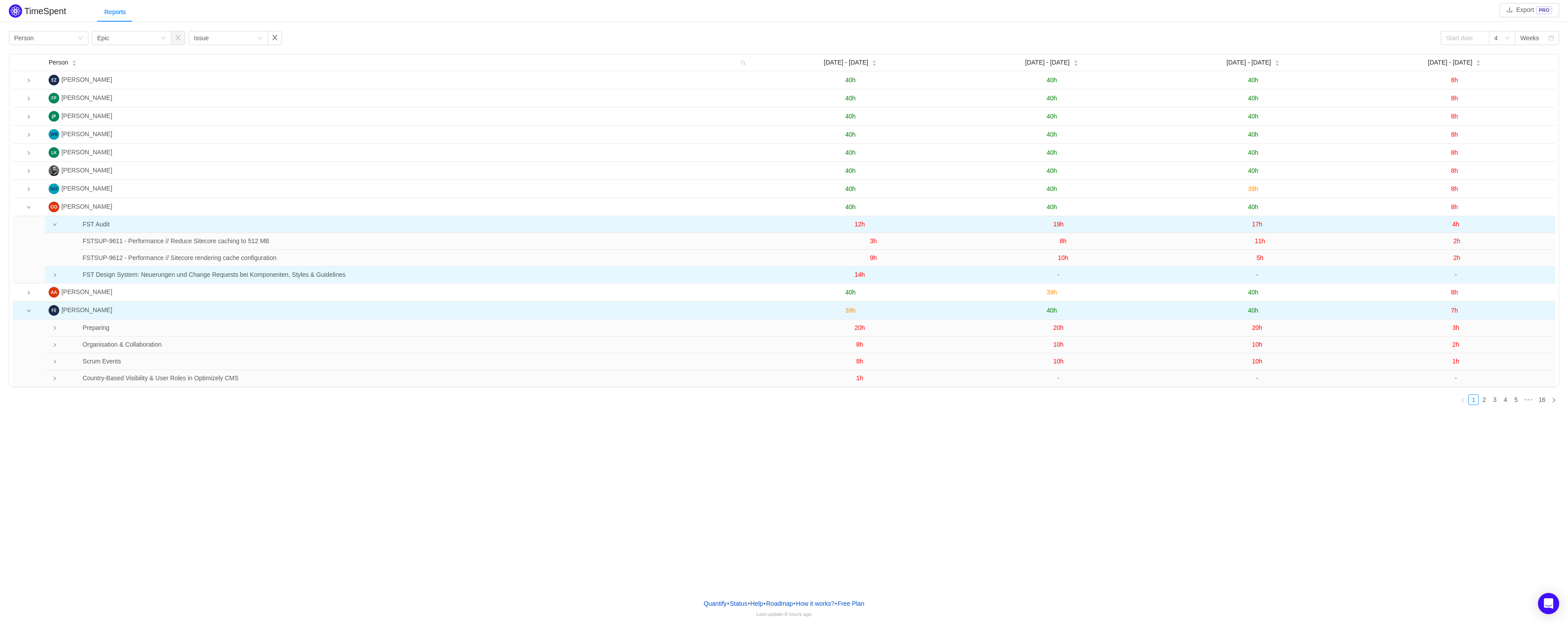
click at [54, 277] on icon "icon: right" at bounding box center [54, 274] width 5 height 5
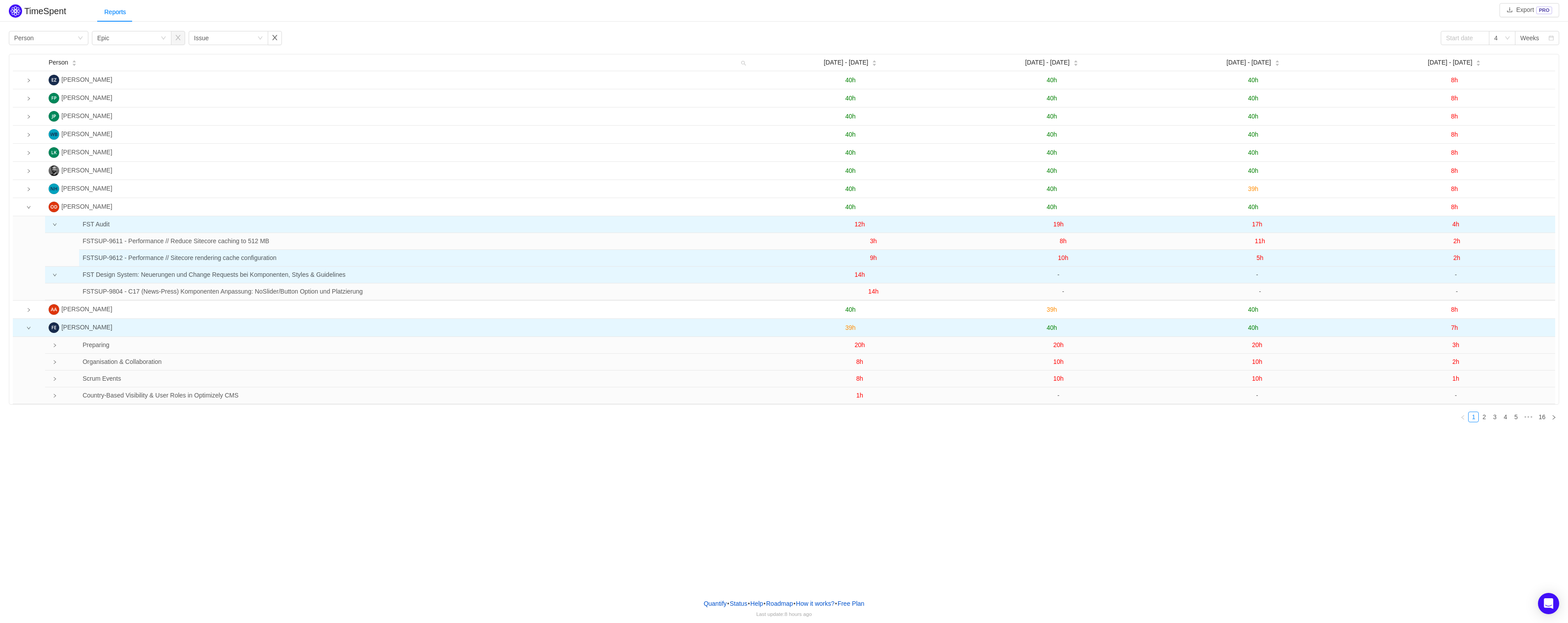
click at [870, 261] on span "9h" at bounding box center [873, 257] width 7 height 7
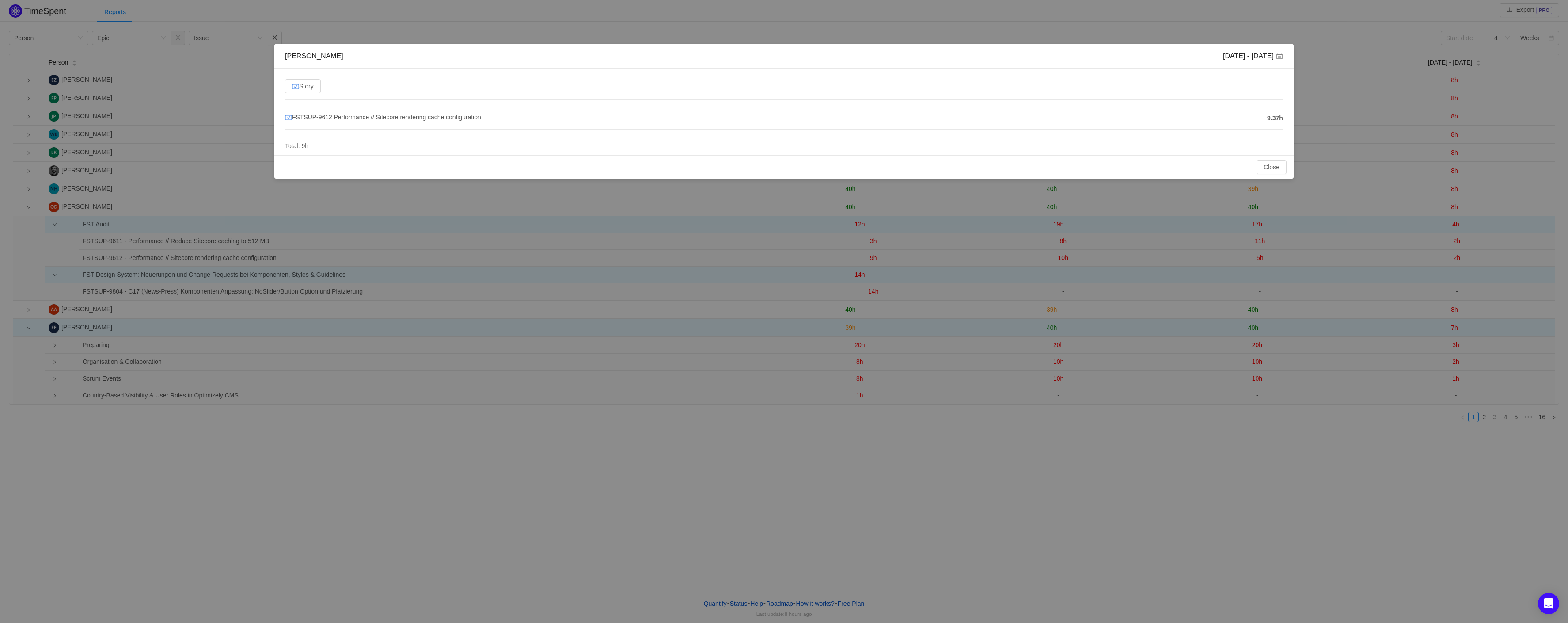
click at [416, 117] on span "FSTSUP-9612 Performance // Sitecore rendering cache configuration" at bounding box center [382, 117] width 196 height 7
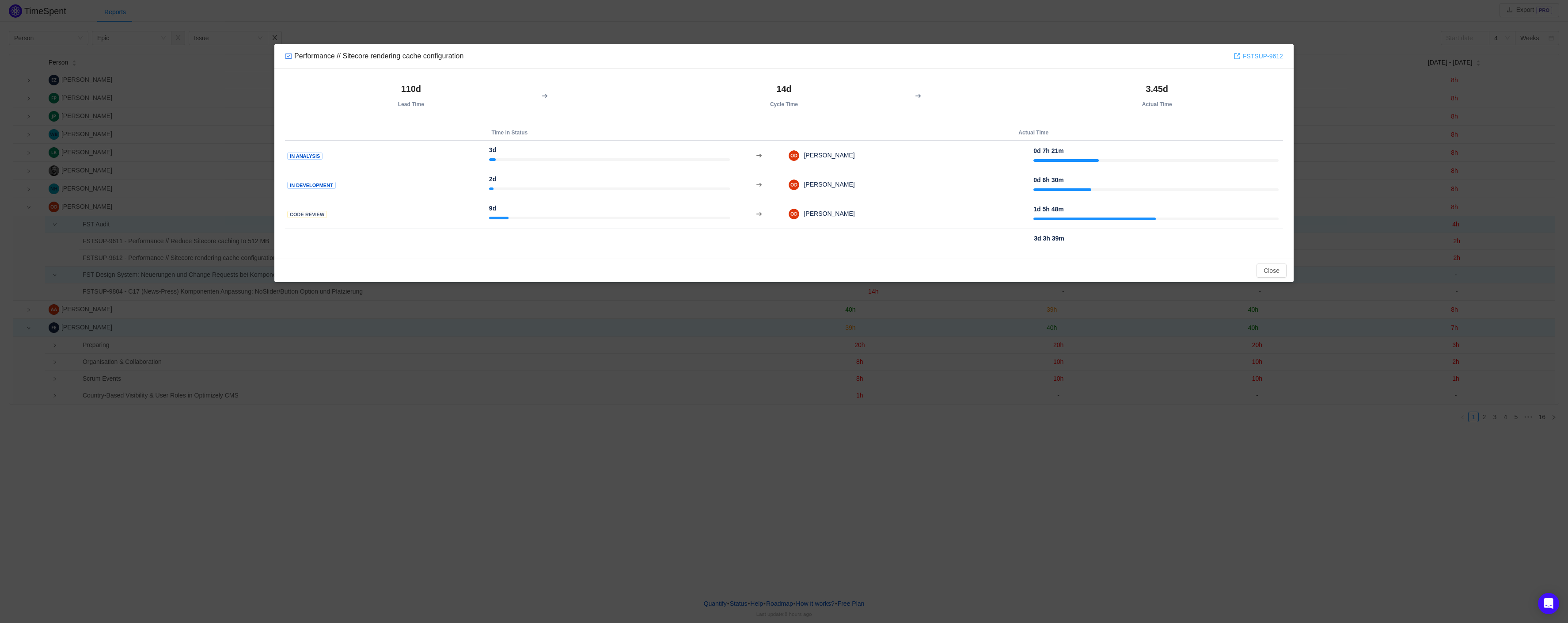
click at [1278, 57] on link "FSTSUP-9612" at bounding box center [1258, 56] width 49 height 10
